Goal: Information Seeking & Learning: Learn about a topic

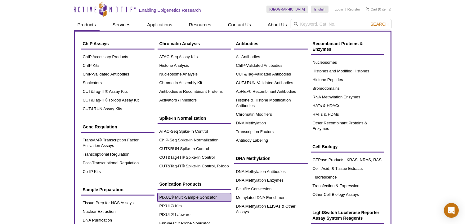
click at [179, 196] on link "PIXUL® Multi-Sample Sonicator" at bounding box center [193, 197] width 73 height 9
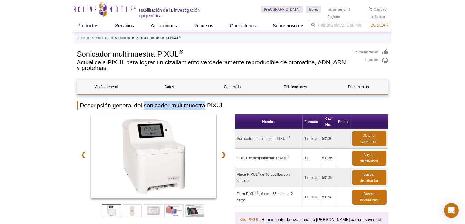
drag, startPoint x: 144, startPoint y: 105, endPoint x: 205, endPoint y: 105, distance: 61.1
click at [205, 105] on h2 "Descripción general del sonicador multimuestra PIXUL" at bounding box center [232, 105] width 311 height 8
copy h2 "sonicador multimuestra"
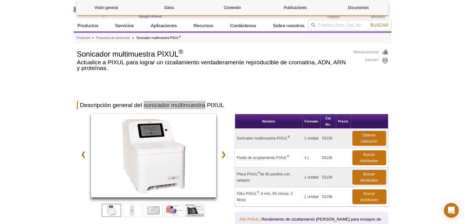
scroll to position [186, 0]
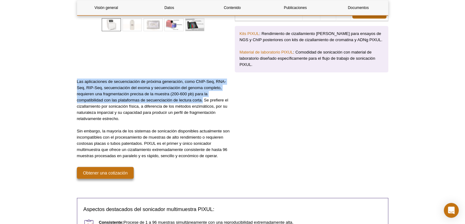
drag, startPoint x: 77, startPoint y: 80, endPoint x: 202, endPoint y: 100, distance: 127.1
click at [202, 100] on p "Las aplicaciones de secuenciación de próxima generación, como ChIP-Seq, RNA-Seq…" at bounding box center [153, 100] width 153 height 43
copy p "Las aplicaciones de secuenciación de próxima generación, como ChIP-Seq, RNA-Seq…"
click at [198, 129] on p "Sin embargo, la mayoría de los sistemas de sonicación disponibles actualmente s…" at bounding box center [153, 143] width 153 height 31
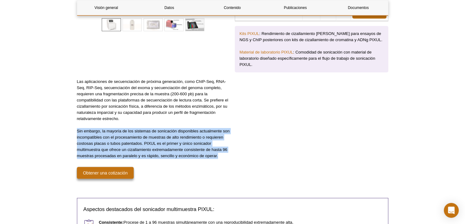
drag, startPoint x: 77, startPoint y: 130, endPoint x: 222, endPoint y: 154, distance: 146.7
click at [222, 154] on p "Sin embargo, la mayoría de los sistemas de sonicación disponibles actualmente s…" at bounding box center [153, 143] width 153 height 31
copy p "Sin embargo, la mayoría de los sistemas de sonicación disponibles actualmente s…"
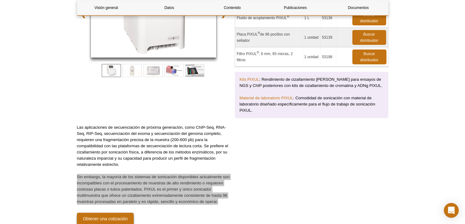
scroll to position [93, 0]
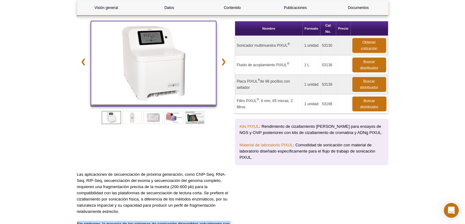
click at [159, 72] on img at bounding box center [154, 63] width 126 height 84
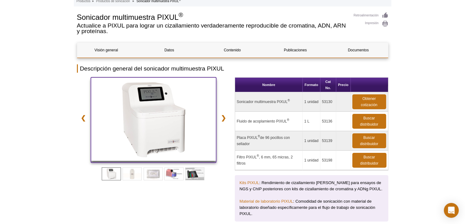
scroll to position [0, 0]
